Goal: Connect with others: Participate in discussion

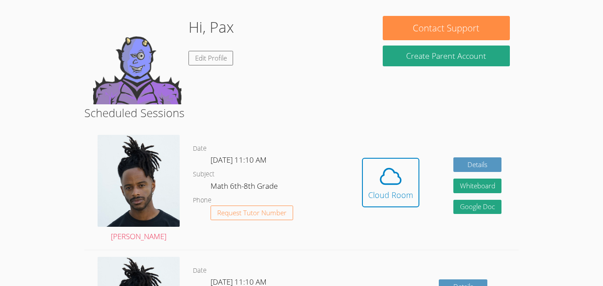
scroll to position [77, 0]
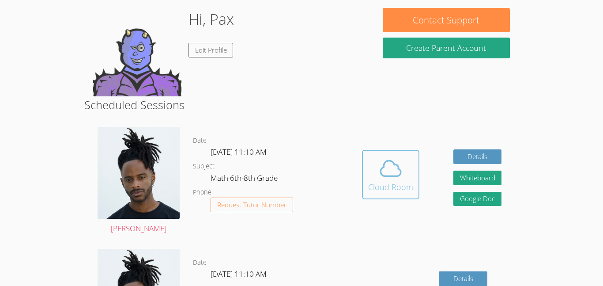
click at [366, 184] on button "Cloud Room" at bounding box center [390, 174] width 57 height 49
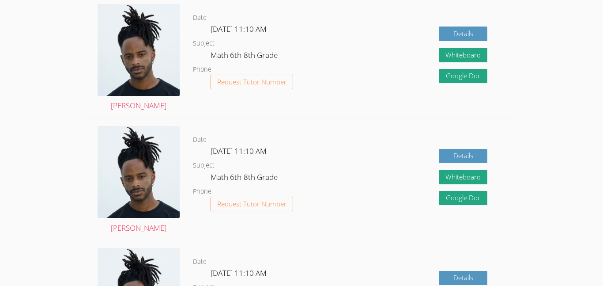
scroll to position [1285, 0]
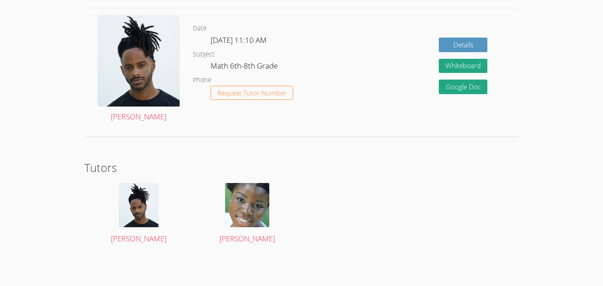
click at [244, 206] on img at bounding box center [247, 205] width 44 height 44
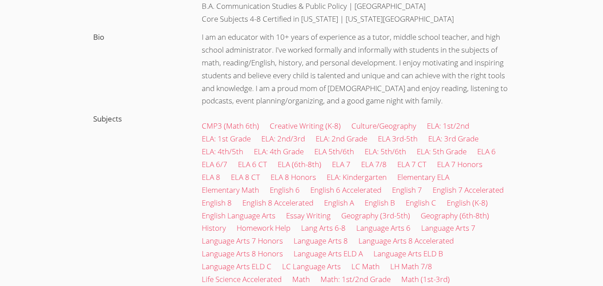
scroll to position [234, 0]
click at [332, 149] on link "ELA 5th/6th" at bounding box center [334, 150] width 40 height 10
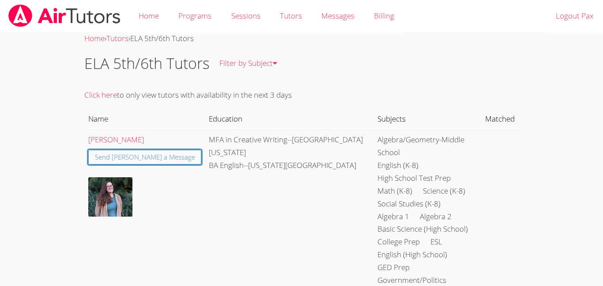
scroll to position [234, 0]
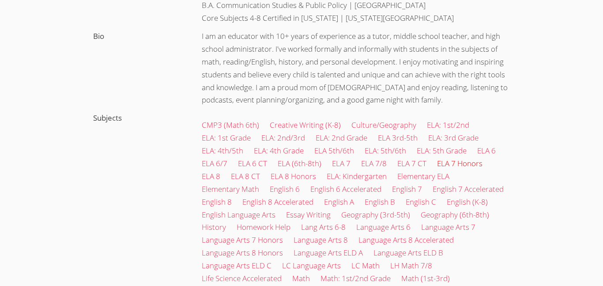
scroll to position [1285, 0]
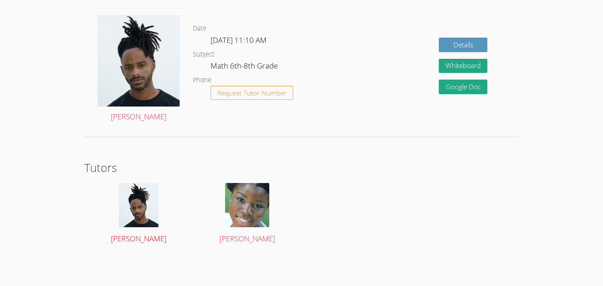
click at [120, 222] on img at bounding box center [139, 205] width 40 height 44
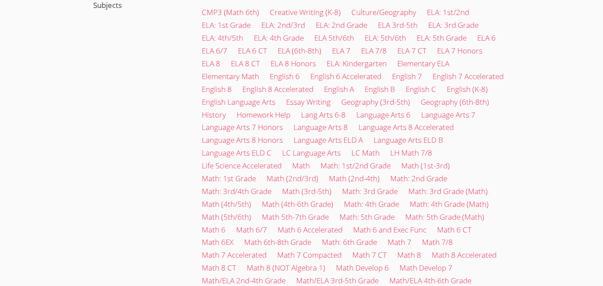
scroll to position [292, 0]
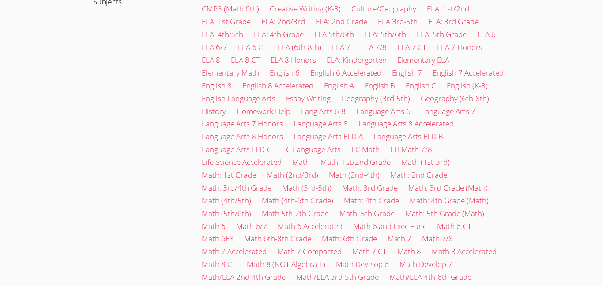
click at [220, 225] on link "Math 6" at bounding box center [214, 226] width 24 height 10
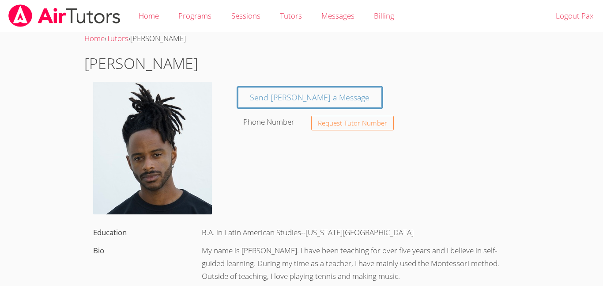
scroll to position [292, 0]
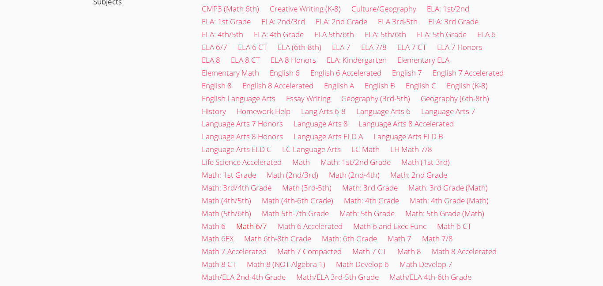
click at [252, 225] on link "Math 6/7" at bounding box center [251, 226] width 31 height 10
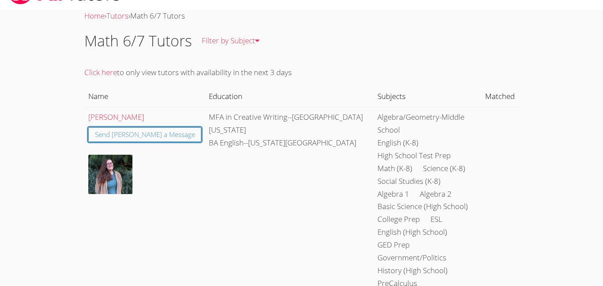
scroll to position [27, 0]
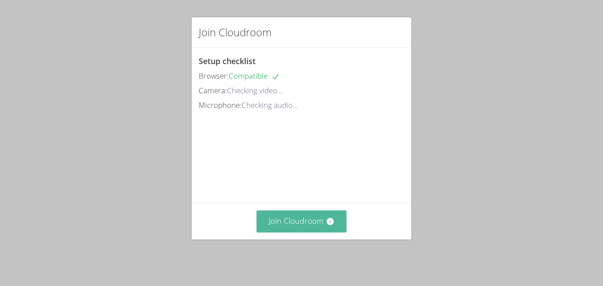
click at [307, 218] on button "Join Cloudroom" at bounding box center [301, 221] width 90 height 22
